Goal: Transaction & Acquisition: Purchase product/service

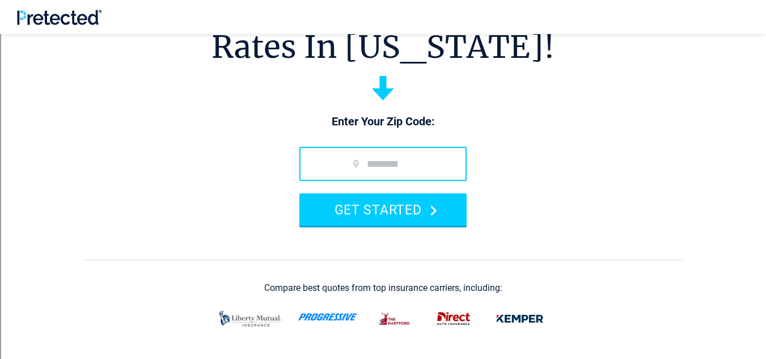
scroll to position [90, 0]
click at [415, 171] on input "zip code" at bounding box center [383, 165] width 167 height 34
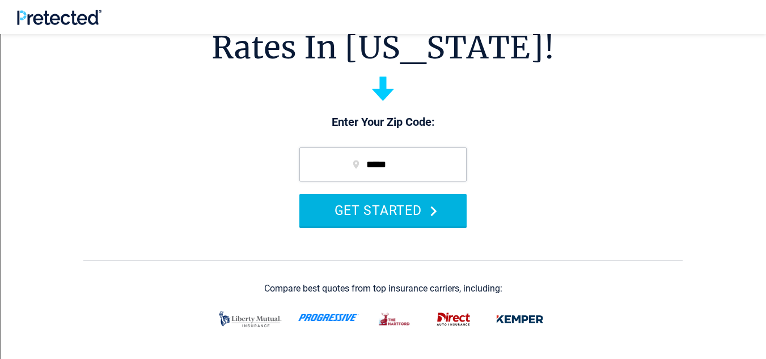
type input "*****"
click at [419, 194] on button "GET STARTED" at bounding box center [383, 210] width 167 height 32
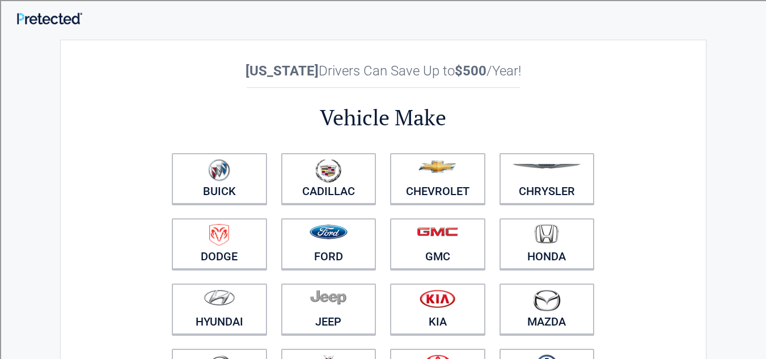
click at [339, 186] on link "Cadillac" at bounding box center [328, 178] width 95 height 51
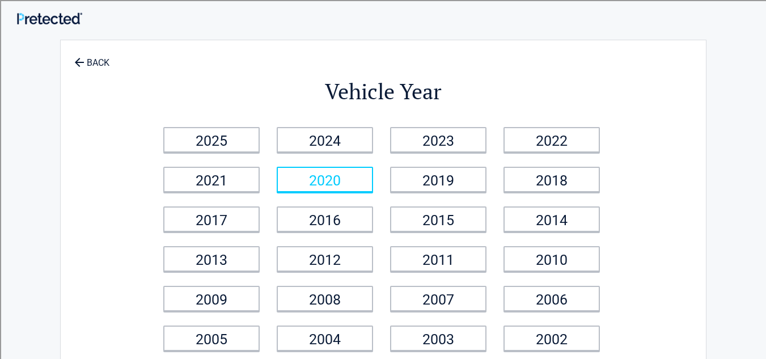
click at [364, 184] on link "2020" at bounding box center [325, 180] width 96 height 26
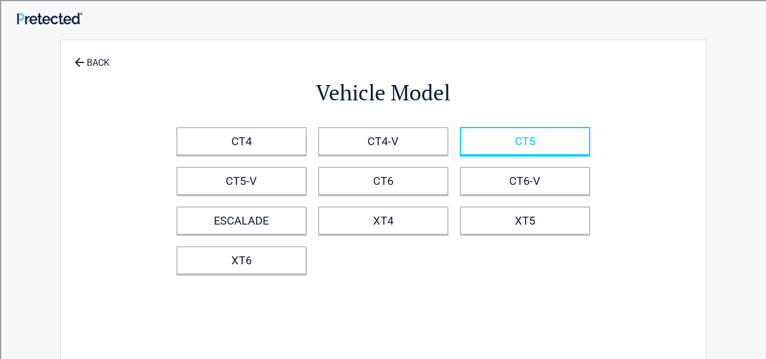
click at [491, 134] on link "CT5" at bounding box center [525, 141] width 130 height 28
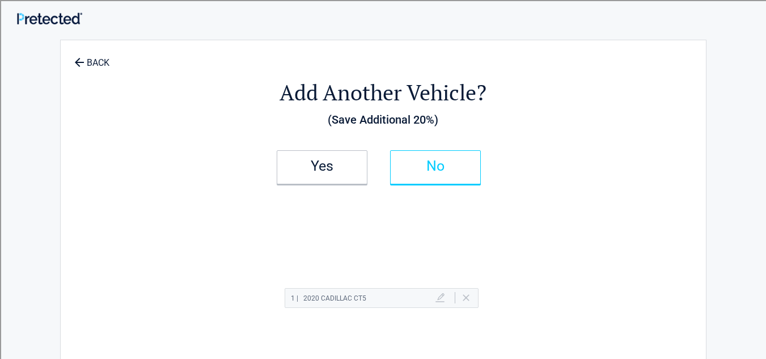
click at [452, 178] on link "No" at bounding box center [435, 167] width 91 height 34
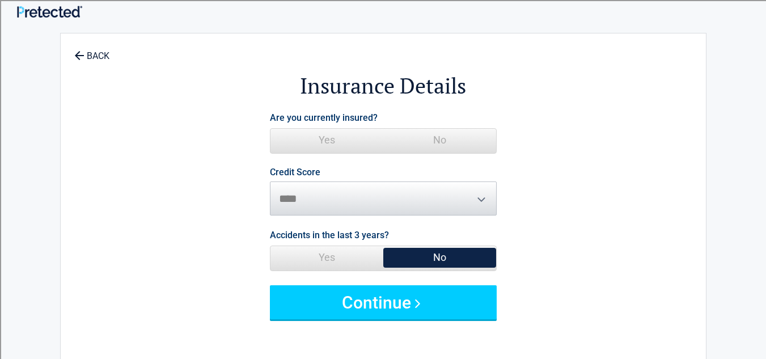
scroll to position [9, 0]
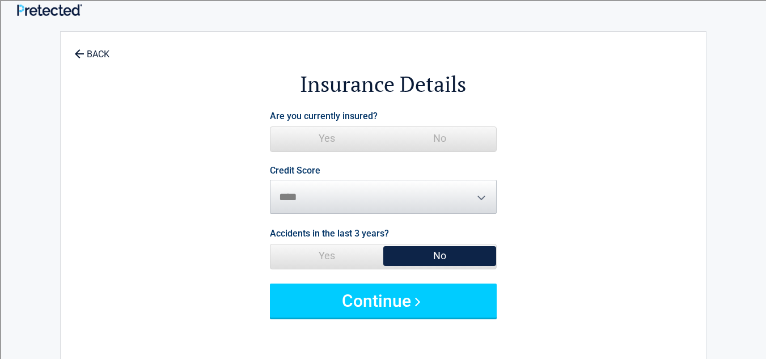
click at [463, 140] on span "No" at bounding box center [440, 138] width 113 height 23
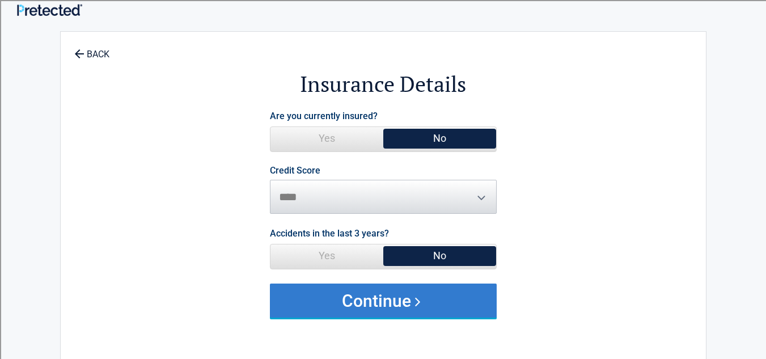
click at [386, 310] on button "Continue" at bounding box center [383, 301] width 227 height 34
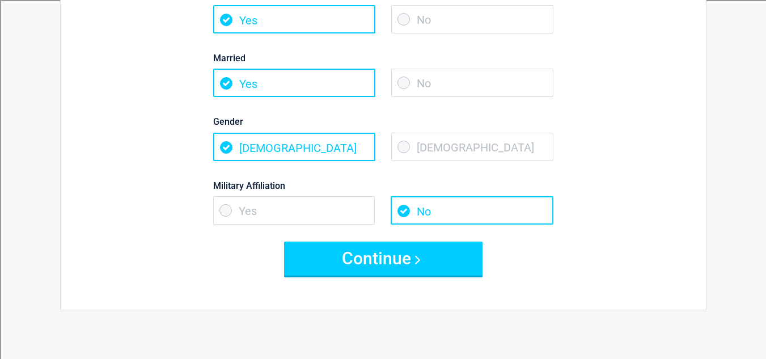
scroll to position [148, 0]
click at [457, 142] on span "[DEMOGRAPHIC_DATA]" at bounding box center [472, 147] width 162 height 28
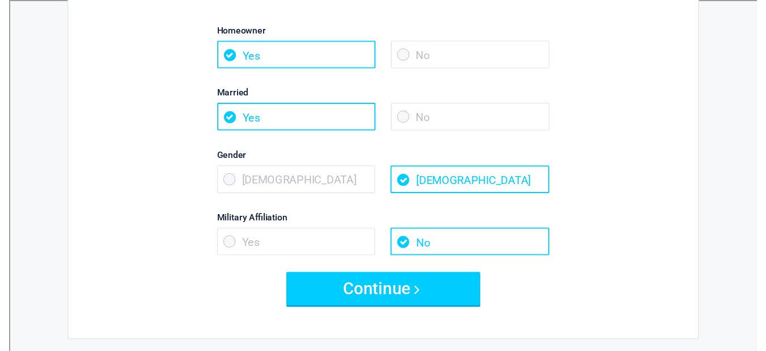
scroll to position [112, 0]
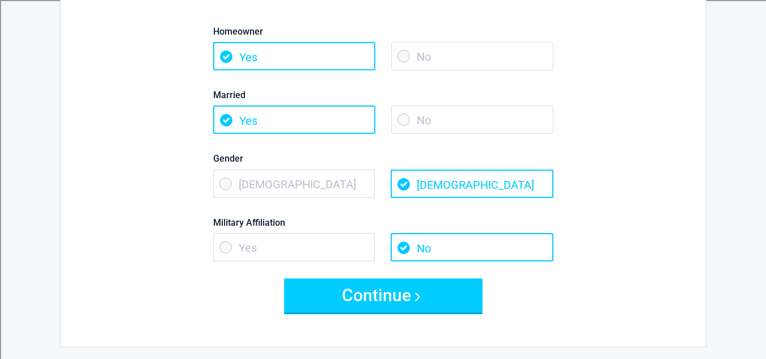
click at [456, 125] on span "No" at bounding box center [472, 120] width 162 height 28
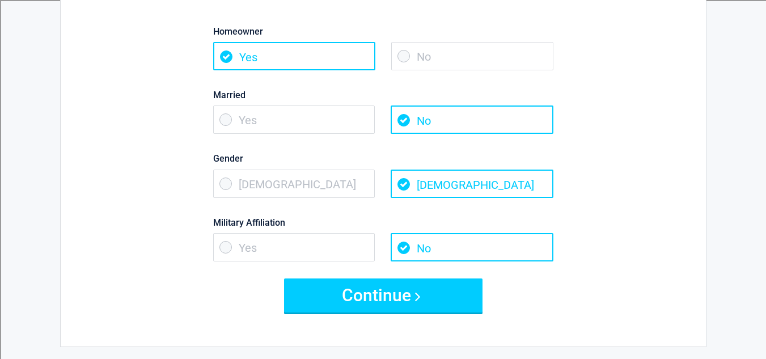
click at [326, 260] on span "Yes" at bounding box center [294, 247] width 162 height 28
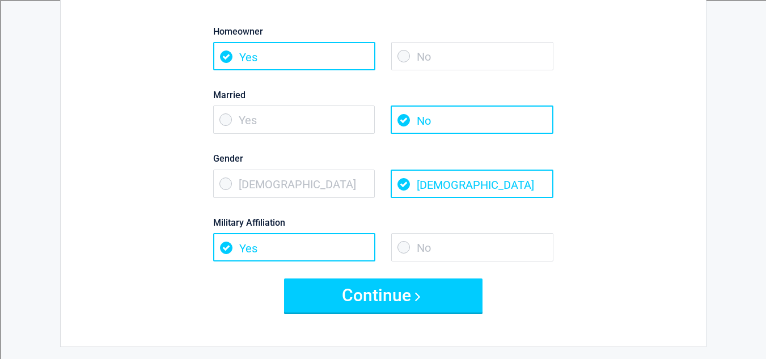
click at [460, 241] on span "No" at bounding box center [472, 247] width 162 height 28
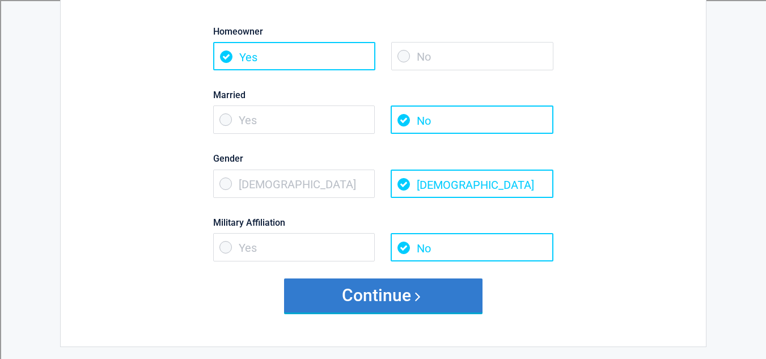
click at [425, 290] on button "Continue" at bounding box center [383, 296] width 199 height 34
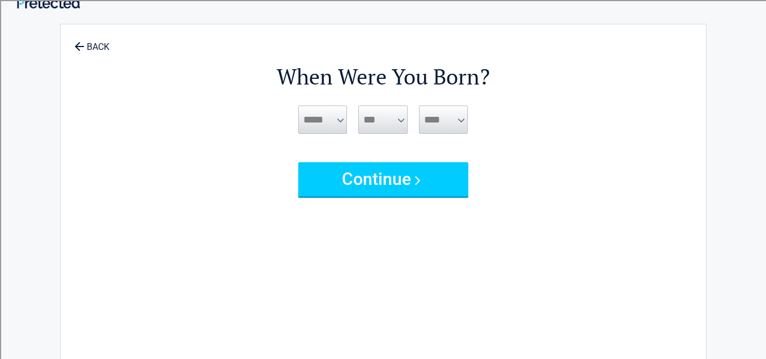
scroll to position [0, 0]
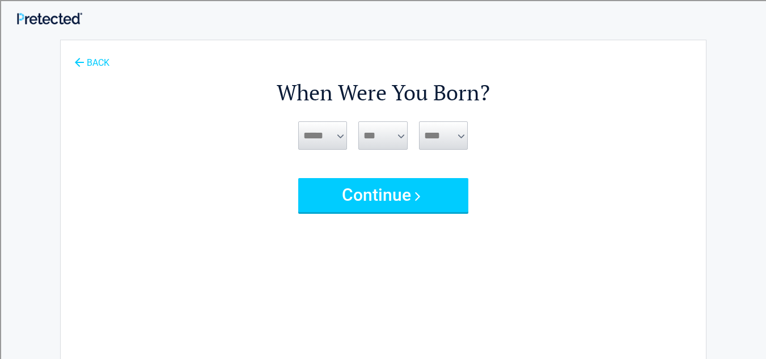
click at [89, 62] on link "BACK" at bounding box center [92, 58] width 40 height 20
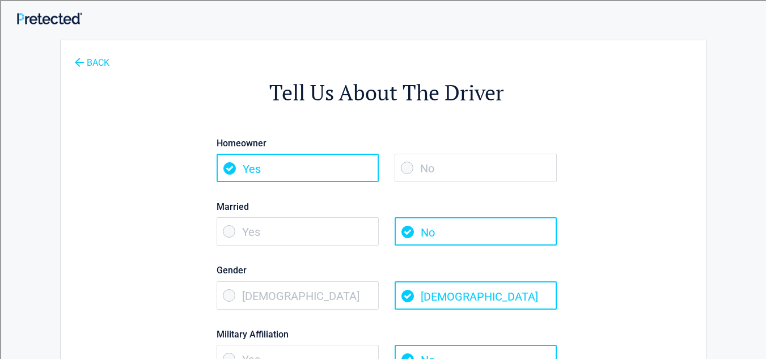
click at [89, 62] on link "BACK" at bounding box center [92, 58] width 40 height 20
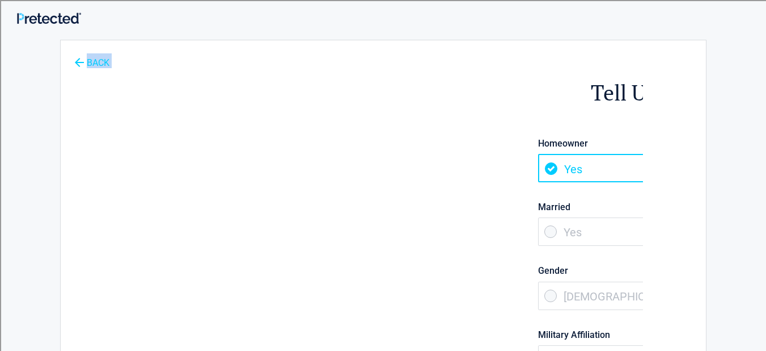
click at [89, 62] on link "BACK" at bounding box center [92, 58] width 40 height 20
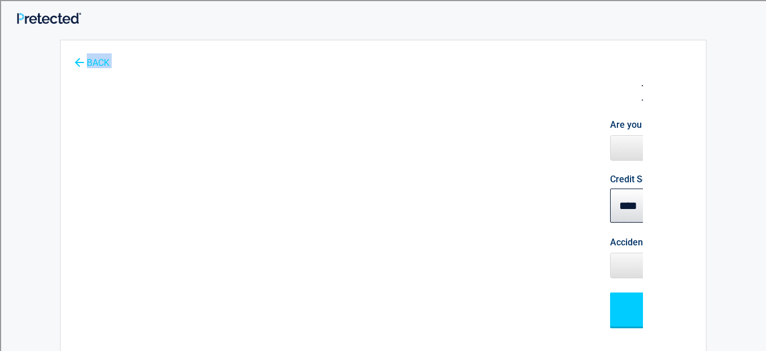
click at [89, 62] on link "BACK" at bounding box center [92, 58] width 40 height 20
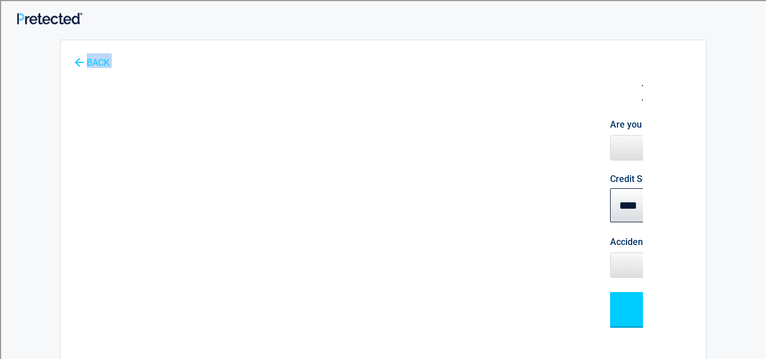
click at [89, 62] on link "BACK" at bounding box center [92, 58] width 40 height 20
